Goal: Task Accomplishment & Management: Use online tool/utility

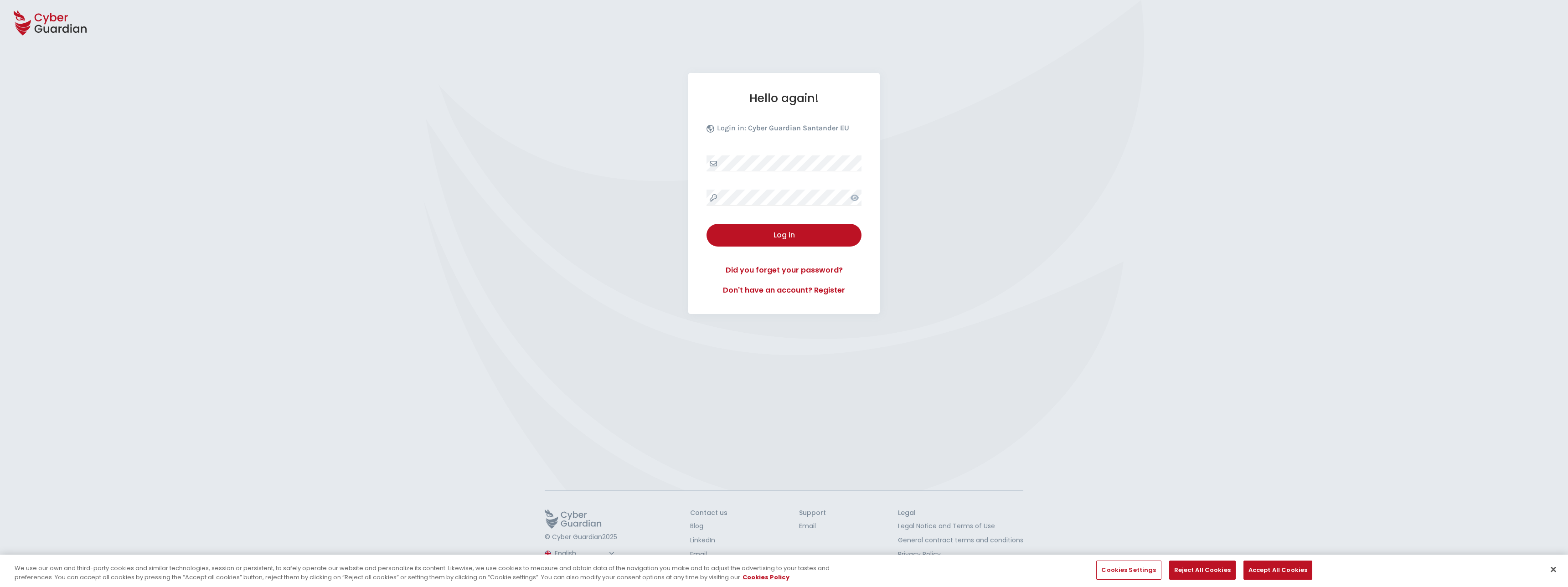
select select "English"
click at [775, 186] on div "Hello again! Login in: Cyber Guardian Santander EU Log in Did you forget your p…" at bounding box center [783, 193] width 191 height 241
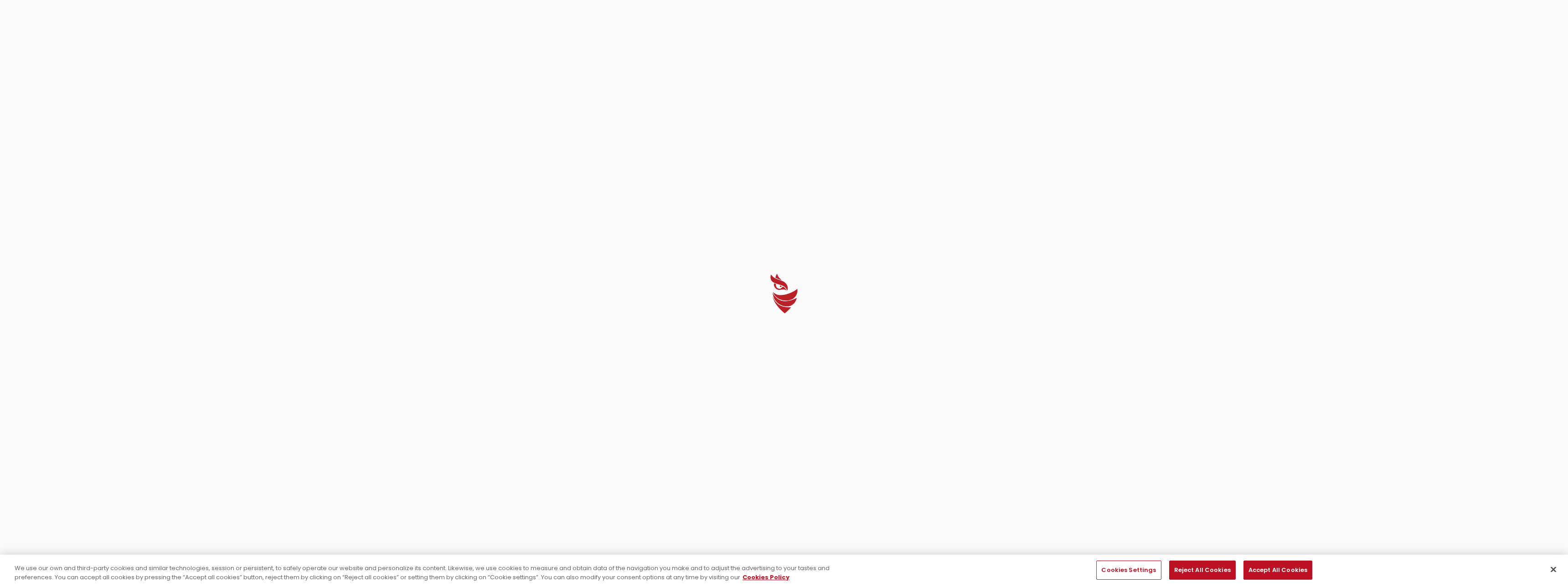
select select "English"
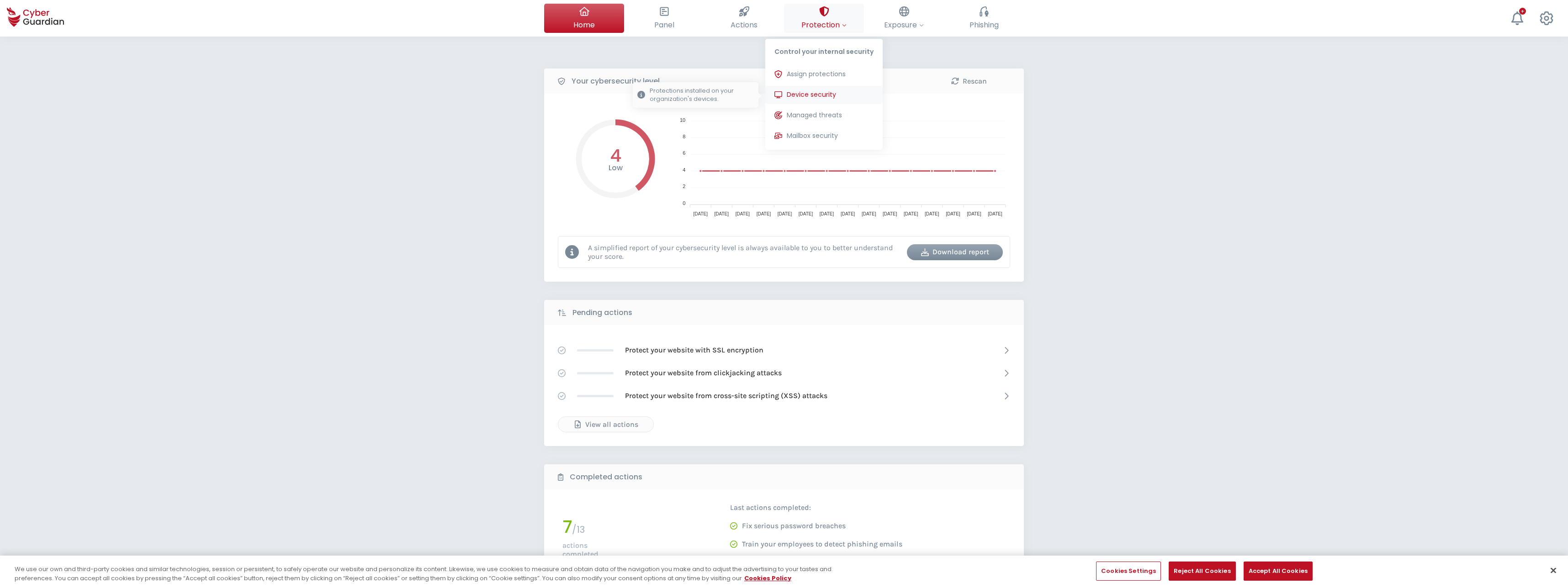
click at [814, 92] on span "Device security" at bounding box center [812, 95] width 50 height 10
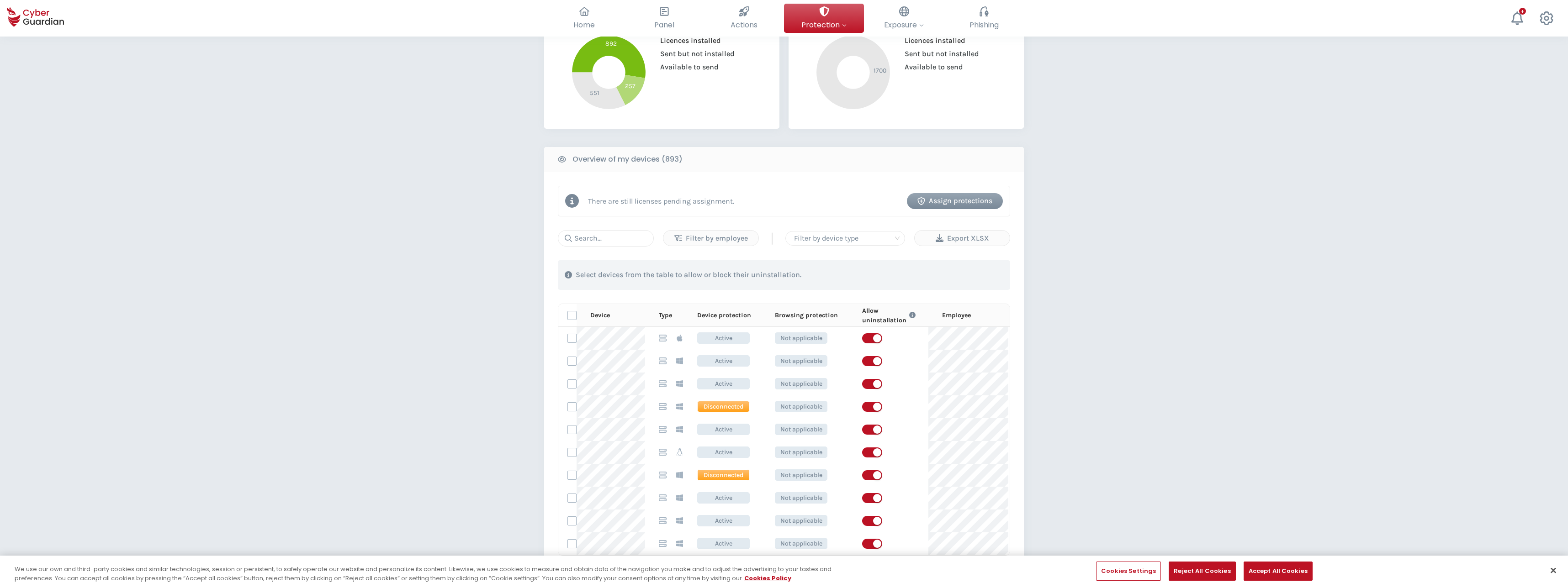
scroll to position [266, 0]
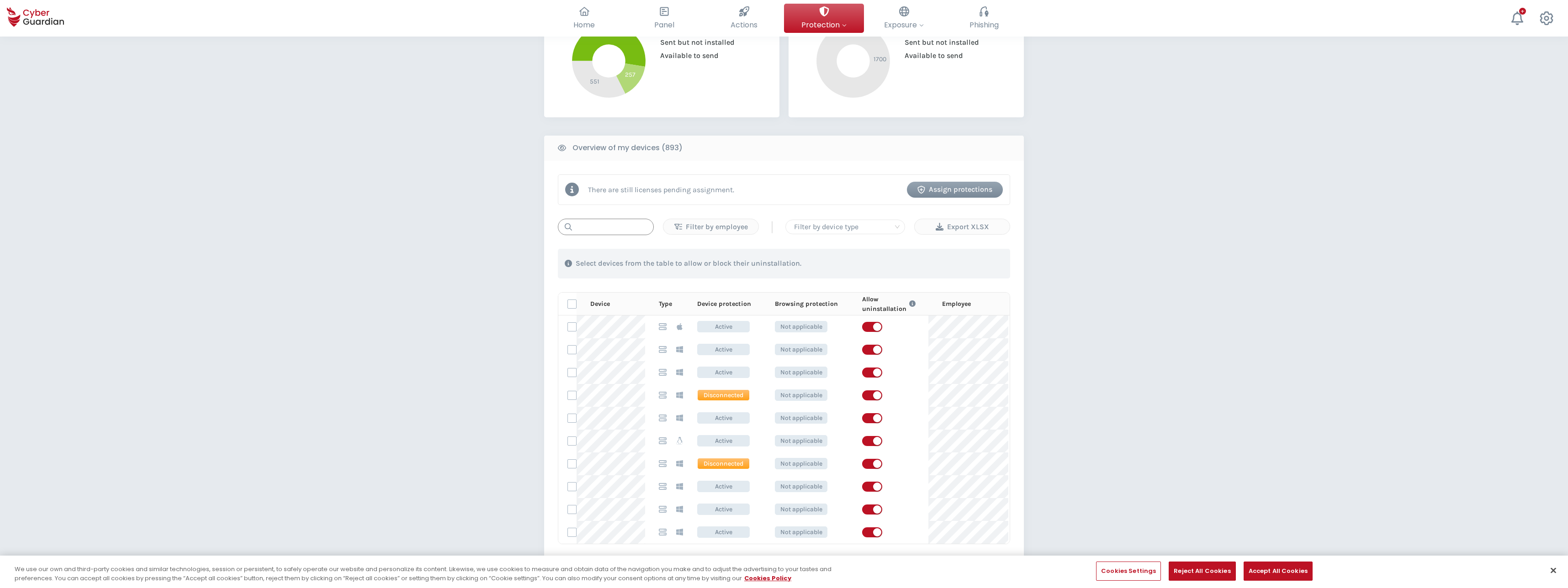
click at [605, 228] on input "text" at bounding box center [606, 226] width 96 height 17
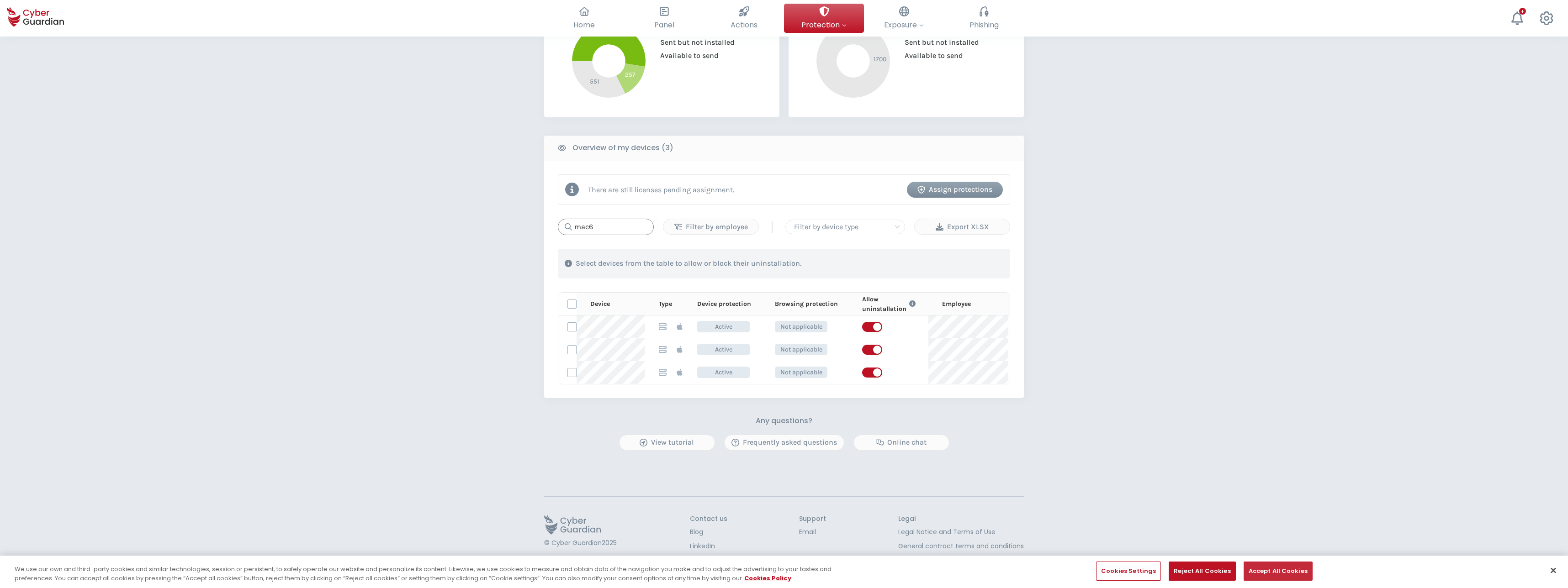
type input "mac6"
click at [1281, 573] on button "Accept All Cookies" at bounding box center [1278, 571] width 69 height 19
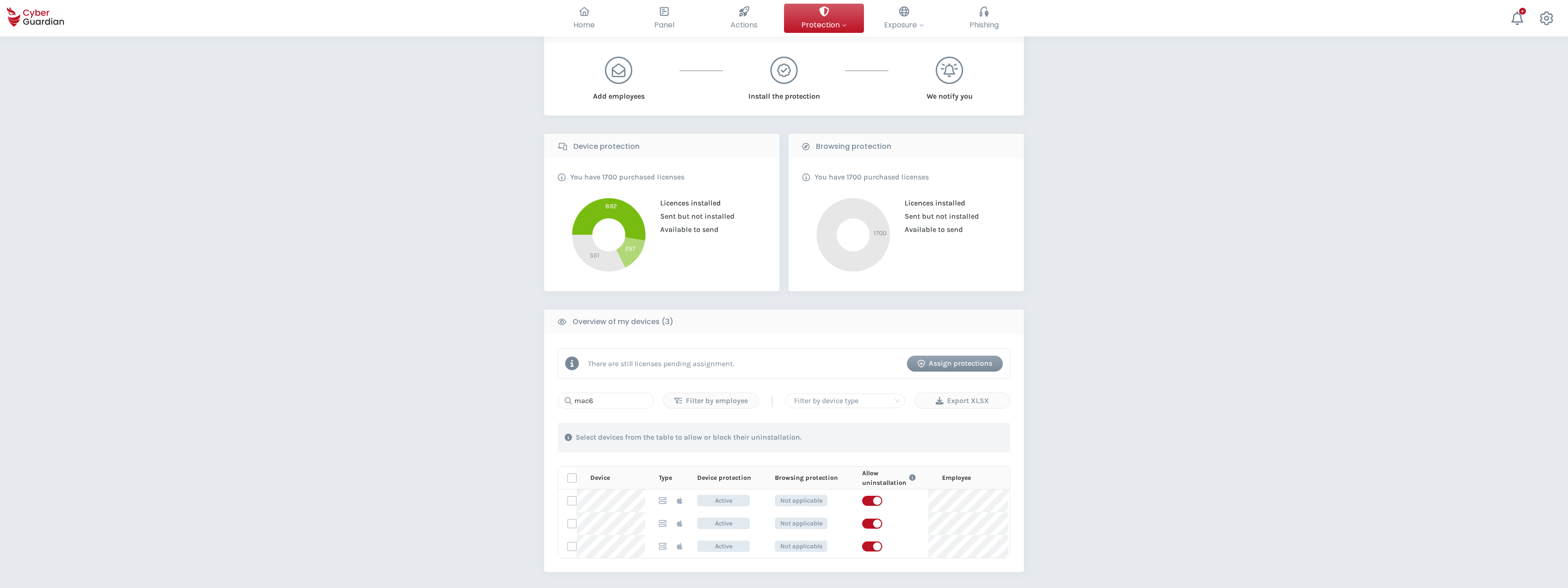
scroll to position [280, 0]
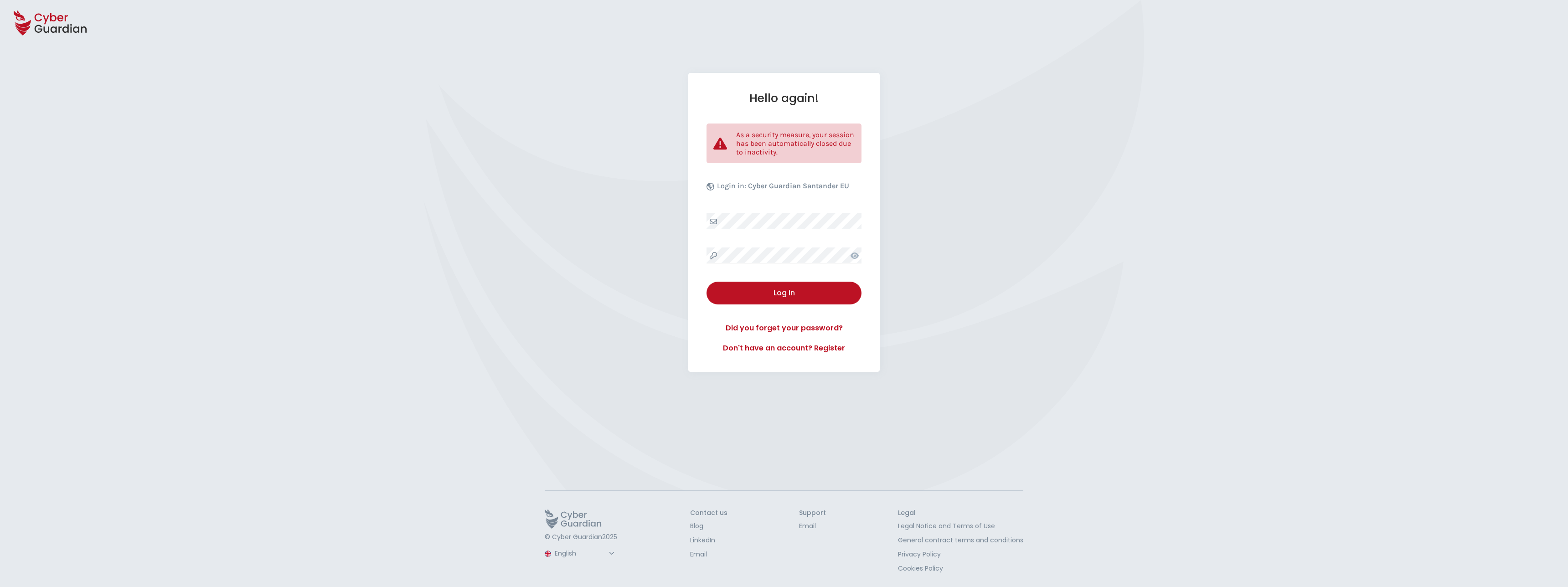
select select "English"
